Goal: Information Seeking & Learning: Check status

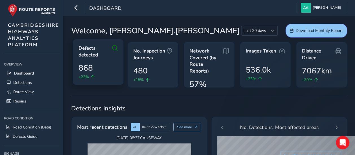
click at [88, 73] on span "868" at bounding box center [86, 68] width 14 height 12
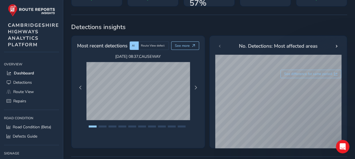
scroll to position [82, 0]
click at [196, 86] on span "Next Page" at bounding box center [196, 88] width 4 height 4
click at [82, 87] on span "Previous Page" at bounding box center [81, 88] width 4 height 4
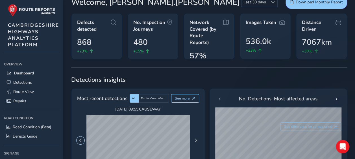
scroll to position [9, 0]
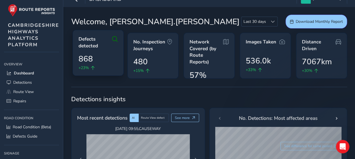
click at [92, 41] on span "Defects detected" at bounding box center [96, 42] width 34 height 13
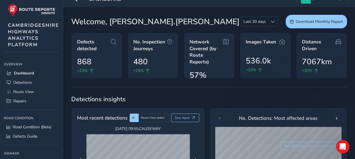
scroll to position [16, 0]
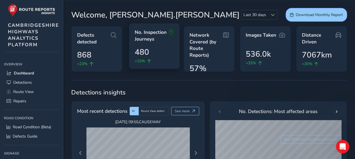
click at [170, 34] on icon at bounding box center [171, 35] width 6 height 13
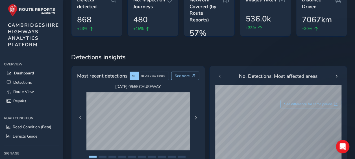
scroll to position [51, 0]
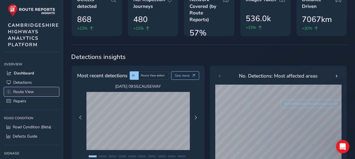
click at [20, 92] on span "Route View" at bounding box center [23, 91] width 21 height 5
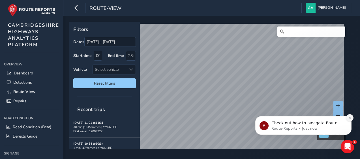
click at [349, 117] on icon "Dismiss notification" at bounding box center [349, 117] width 3 height 3
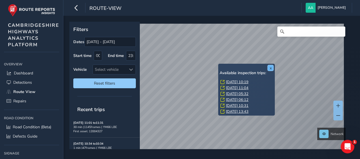
click at [271, 68] on button "x" at bounding box center [270, 68] width 6 height 6
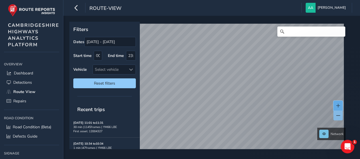
click at [340, 106] on button at bounding box center [337, 106] width 9 height 10
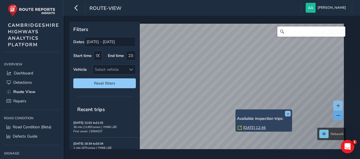
click at [339, 116] on span at bounding box center [338, 116] width 4 height 4
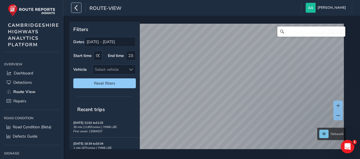
click at [76, 8] on icon "button" at bounding box center [76, 8] width 6 height 10
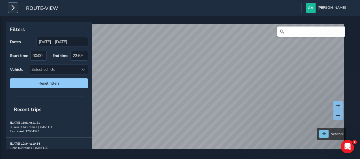
click at [17, 9] on button "button" at bounding box center [13, 8] width 10 height 10
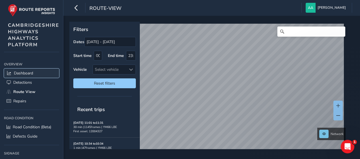
click at [21, 73] on span "Dashboard" at bounding box center [23, 73] width 19 height 5
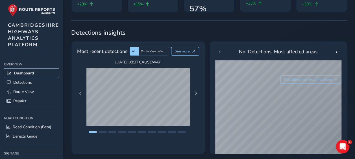
scroll to position [105, 0]
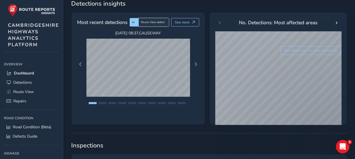
click at [166, 24] on div "Route View defect" at bounding box center [154, 22] width 30 height 8
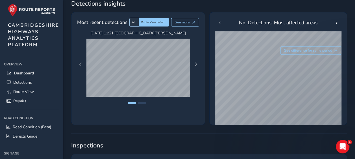
click at [135, 21] on span "AI" at bounding box center [133, 22] width 3 height 4
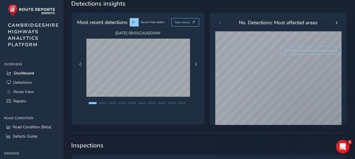
click at [195, 72] on div "[DATE] 08:37 , CAUSEWAY [DATE] 09:55 , CAUSEWAY [DATE] 09:55 , CAUSEWAY [DATE] …" at bounding box center [138, 65] width 127 height 68
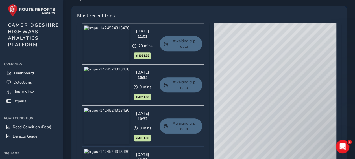
scroll to position [254, 0]
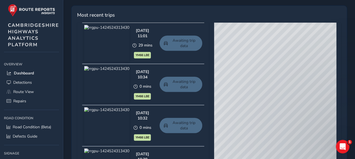
drag, startPoint x: 278, startPoint y: 119, endPoint x: 269, endPoint y: 21, distance: 98.0
click at [269, 21] on div "Most recent trips [DATE] 11:01 29 mins YM66 LBE Awaiting trip data [DATE] 10:34…" at bounding box center [209, 101] width 276 height 192
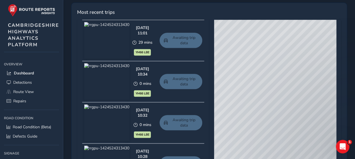
scroll to position [254, 0]
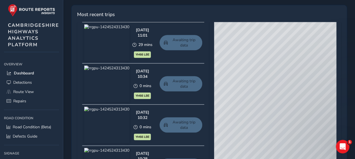
drag, startPoint x: 235, startPoint y: 65, endPoint x: 303, endPoint y: 94, distance: 74.2
click at [303, 94] on div "© Mapbox © OpenStreetMap Improve this map © Maxar" at bounding box center [275, 105] width 122 height 167
drag, startPoint x: 249, startPoint y: 77, endPoint x: 340, endPoint y: 93, distance: 92.1
click at [340, 93] on div "© Mapbox © OpenStreetMap Improve this map © Maxar" at bounding box center [275, 105] width 132 height 167
drag, startPoint x: 291, startPoint y: 113, endPoint x: 210, endPoint y: 89, distance: 84.7
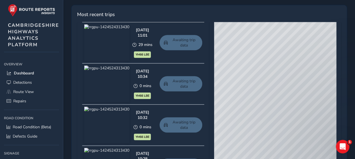
click at [210, 89] on div "© Mapbox © OpenStreetMap Improve this map © Maxar" at bounding box center [275, 105] width 132 height 167
drag, startPoint x: 309, startPoint y: 109, endPoint x: 227, endPoint y: 110, distance: 82.3
click at [227, 110] on div "© Mapbox © OpenStreetMap Improve this map © Maxar" at bounding box center [275, 105] width 122 height 167
drag, startPoint x: 267, startPoint y: 103, endPoint x: 236, endPoint y: 56, distance: 56.5
click at [236, 56] on div "© Mapbox © OpenStreetMap Improve this map © Maxar" at bounding box center [275, 105] width 122 height 167
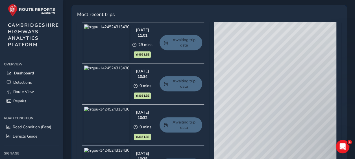
drag, startPoint x: 274, startPoint y: 142, endPoint x: 267, endPoint y: 56, distance: 87.1
click at [282, 63] on div "© Mapbox © OpenStreetMap Improve this map © Maxar" at bounding box center [275, 105] width 122 height 167
drag, startPoint x: 251, startPoint y: 57, endPoint x: 342, endPoint y: 125, distance: 113.6
click at [342, 125] on div "Most recent trips [DATE] 11:01 29 mins YM66 LBE Awaiting trip data [DATE] 10:34…" at bounding box center [209, 101] width 276 height 192
drag, startPoint x: 243, startPoint y: 81, endPoint x: 320, endPoint y: 152, distance: 104.8
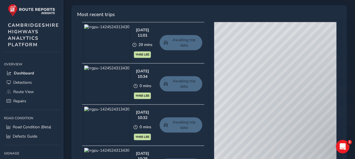
click at [320, 152] on div "© Mapbox © OpenStreetMap Improve this map © Maxar" at bounding box center [275, 105] width 122 height 167
drag, startPoint x: 231, startPoint y: 57, endPoint x: 279, endPoint y: 64, distance: 48.0
click at [279, 64] on div "© Mapbox © OpenStreetMap Improve this map © Maxar" at bounding box center [275, 105] width 122 height 167
click at [16, 72] on span "Dashboard" at bounding box center [24, 73] width 20 height 5
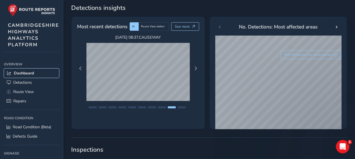
scroll to position [77, 0]
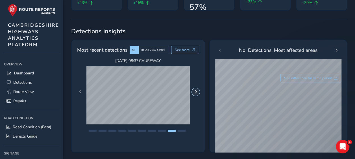
click at [198, 90] on span "Next Page" at bounding box center [196, 92] width 4 height 4
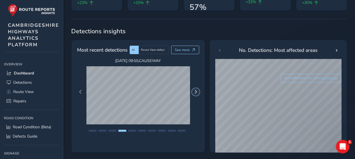
click at [198, 90] on span "Next Page" at bounding box center [196, 92] width 4 height 4
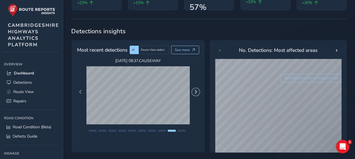
click at [198, 90] on span "Next Page" at bounding box center [196, 92] width 4 height 4
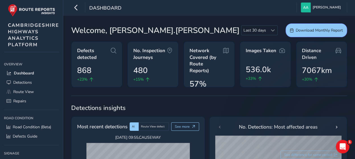
scroll to position [0, 0]
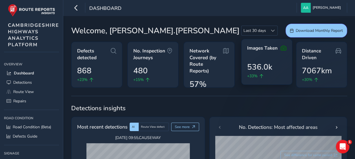
click at [285, 49] on icon at bounding box center [284, 48] width 6 height 7
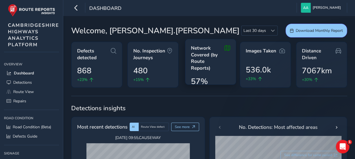
click at [222, 55] on span "Network Covered (by Route Reports)" at bounding box center [208, 58] width 34 height 27
click at [206, 64] on span "Network Covered (by Route Reports)" at bounding box center [208, 58] width 34 height 27
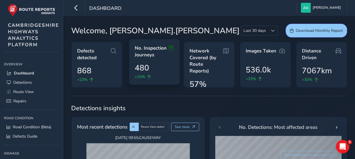
click at [150, 55] on span "No. Inspection Journeys" at bounding box center [152, 51] width 34 height 13
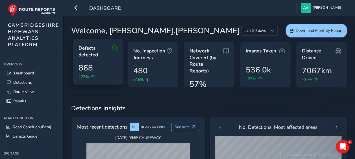
click at [114, 52] on icon at bounding box center [115, 51] width 6 height 13
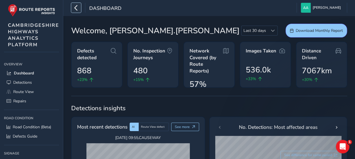
click at [79, 8] on icon "button" at bounding box center [76, 8] width 6 height 10
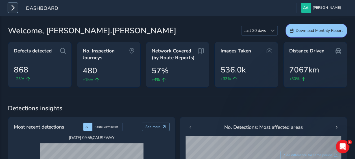
click at [11, 8] on icon "button" at bounding box center [13, 8] width 6 height 10
